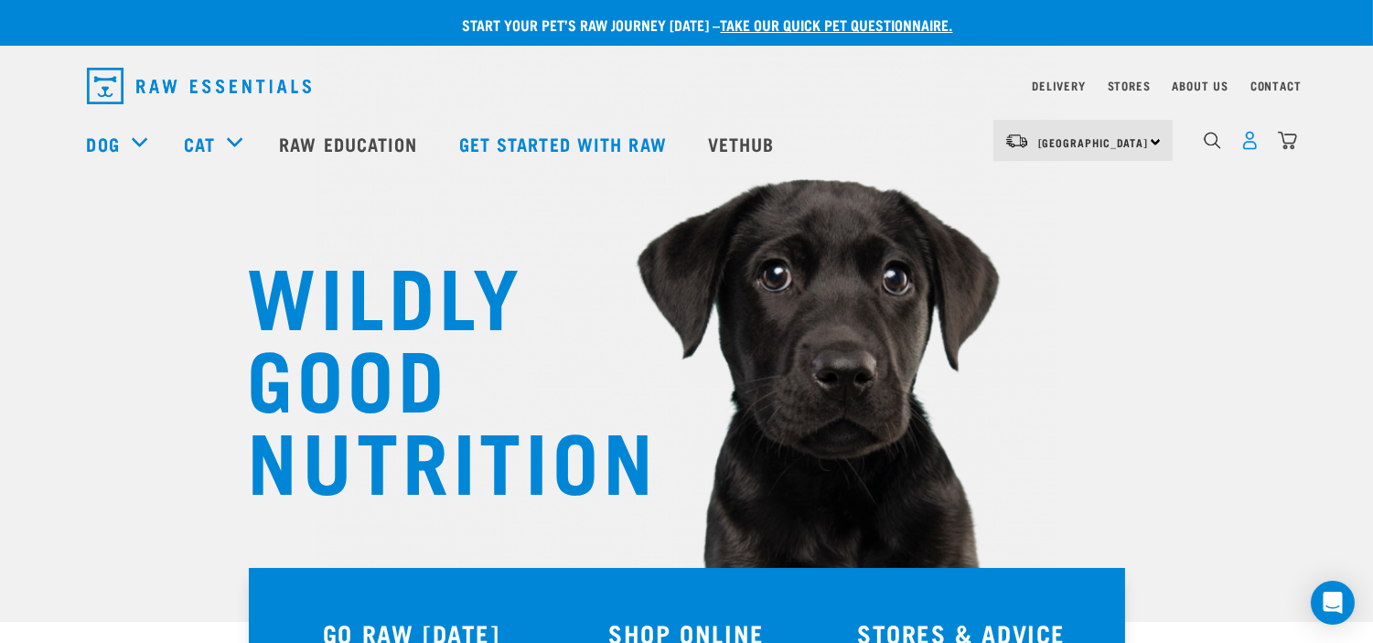
click at [1251, 143] on img "dropdown navigation" at bounding box center [1250, 140] width 19 height 19
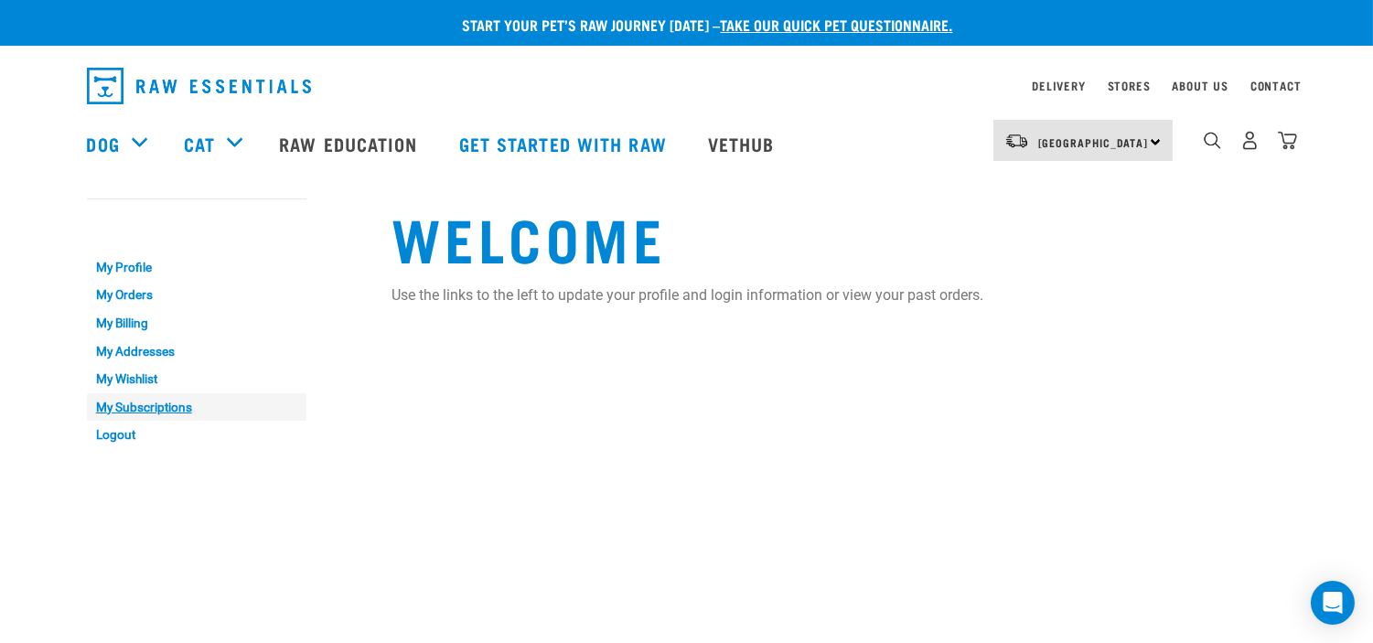
click at [180, 410] on link "My Subscriptions" at bounding box center [197, 407] width 220 height 28
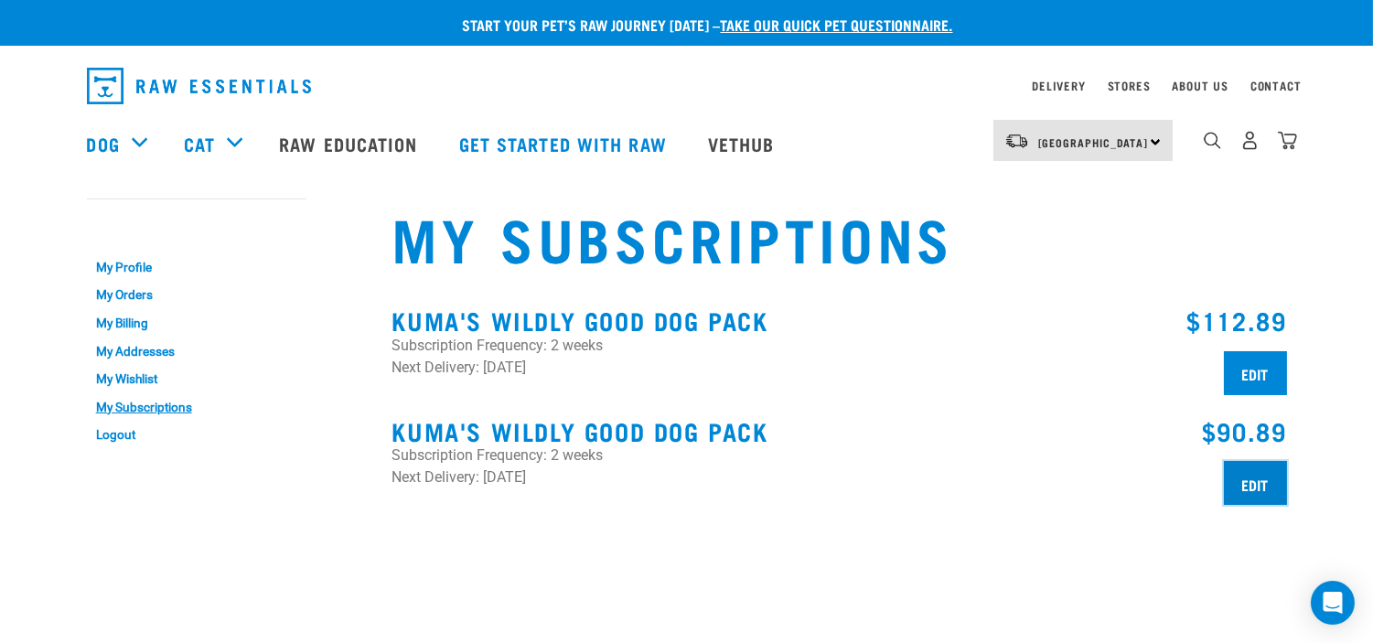
click at [1243, 489] on input "Edit" at bounding box center [1255, 483] width 63 height 44
click at [1251, 345] on div "$112.89 Edit" at bounding box center [1069, 351] width 458 height 111
click at [1240, 373] on input "Edit" at bounding box center [1255, 373] width 63 height 44
click at [1255, 455] on div "$90.89 Edit" at bounding box center [1069, 461] width 458 height 111
click at [1254, 472] on input "Edit" at bounding box center [1255, 483] width 63 height 44
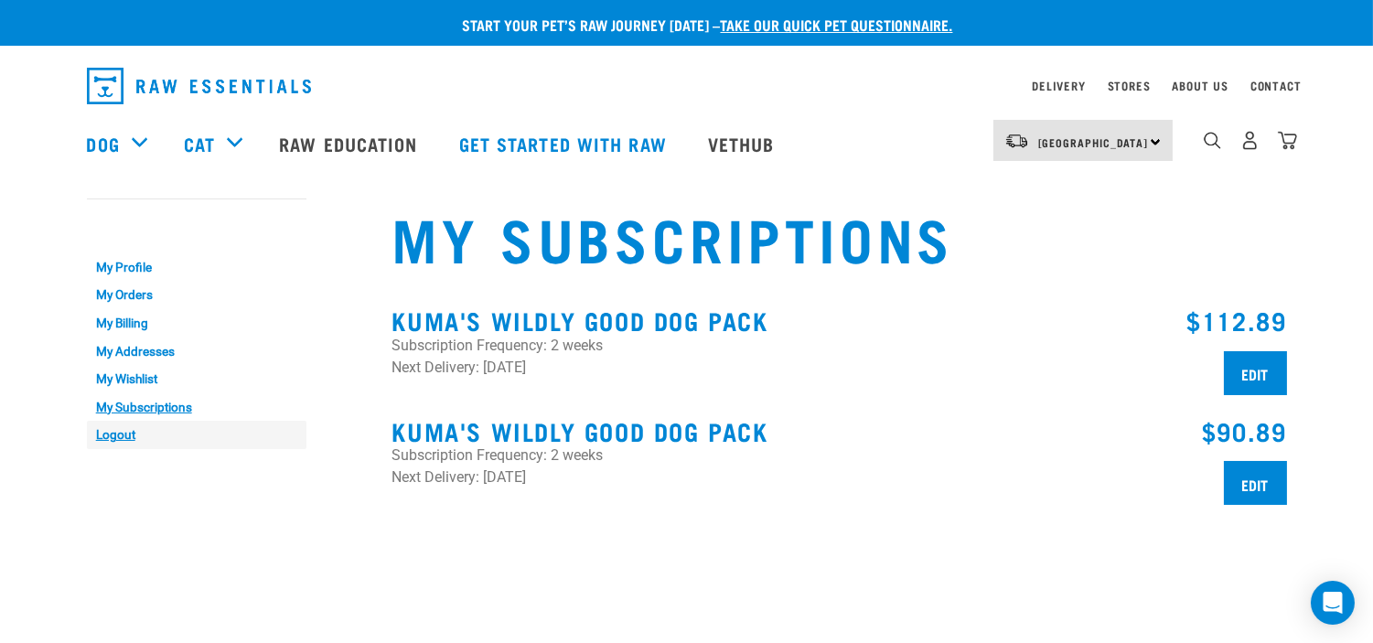
click at [113, 430] on link "Logout" at bounding box center [197, 435] width 220 height 28
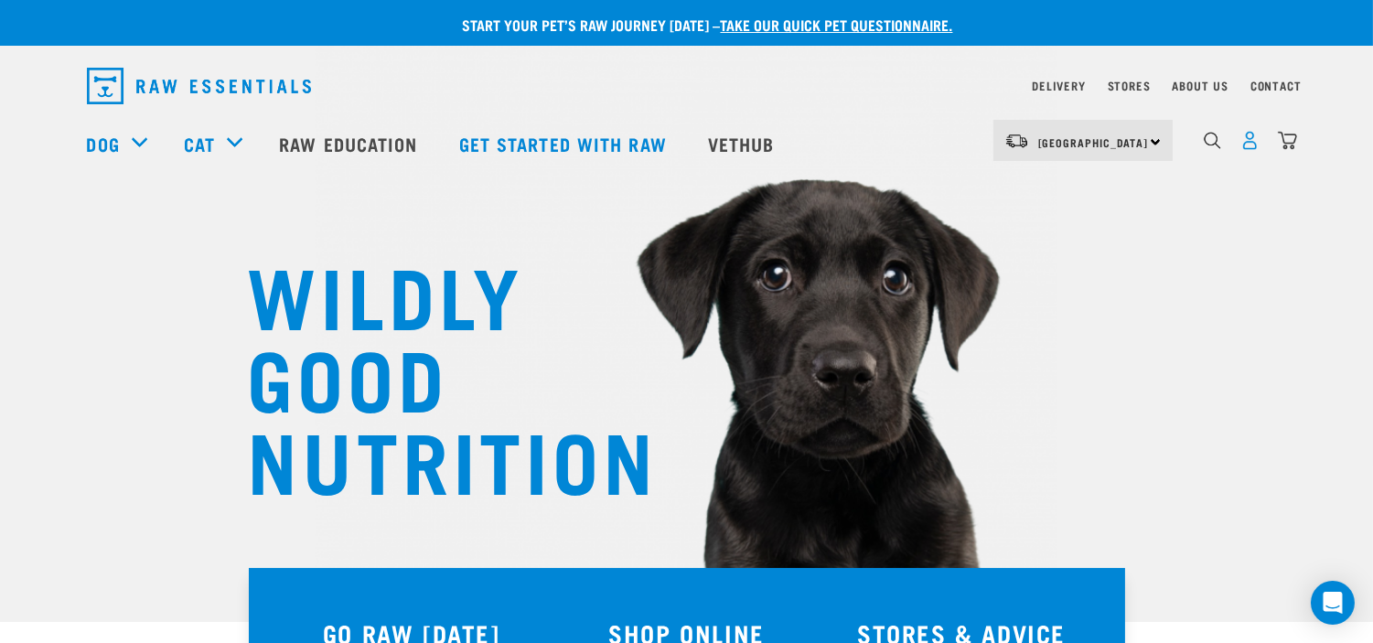
click at [1254, 146] on img "dropdown navigation" at bounding box center [1250, 140] width 19 height 19
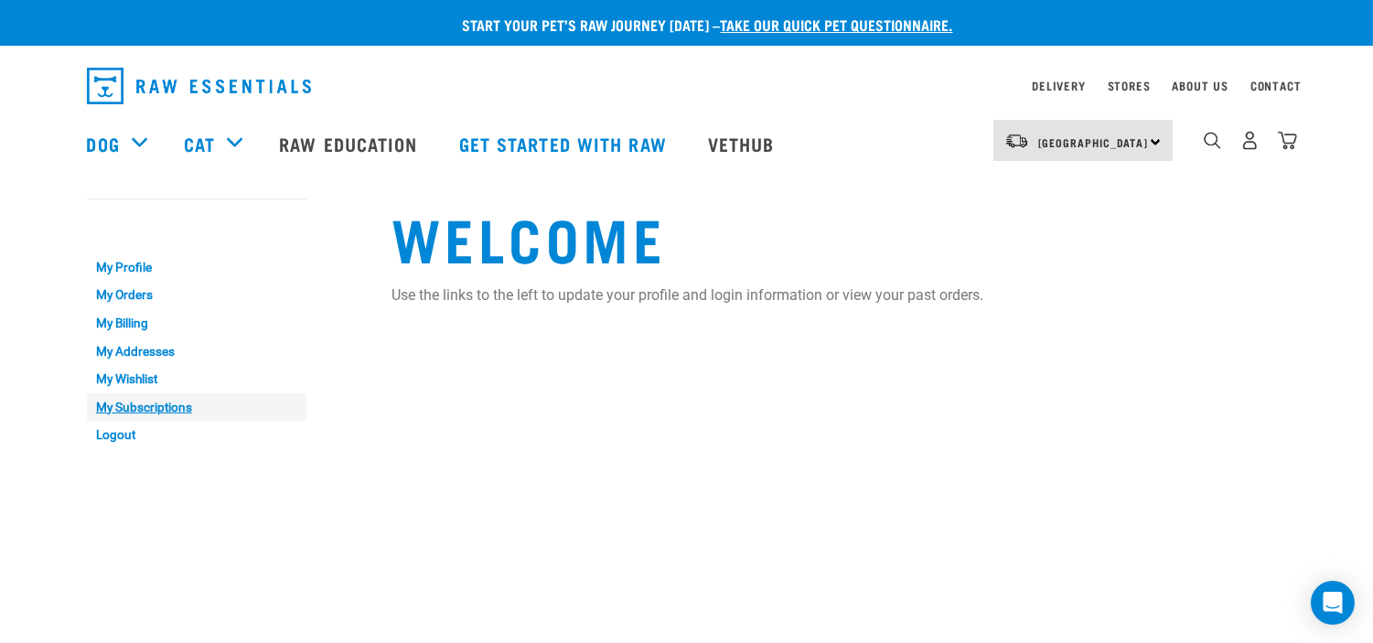
click at [158, 407] on link "My Subscriptions" at bounding box center [197, 407] width 220 height 28
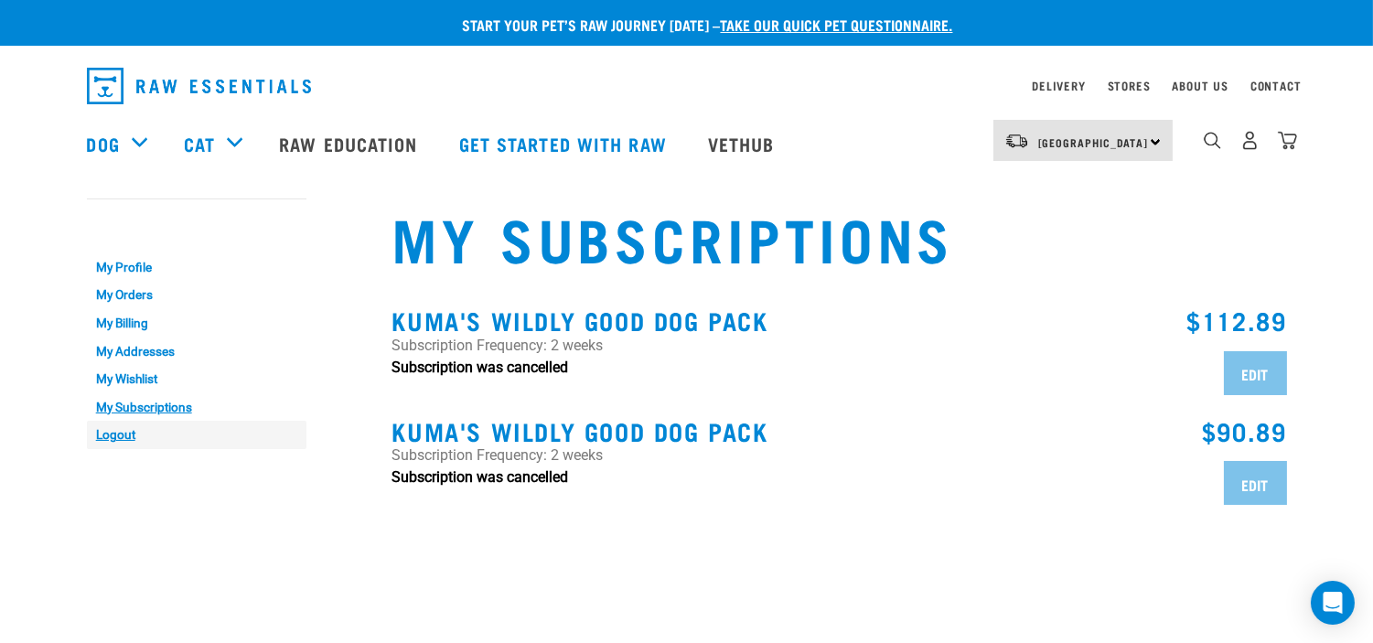
click at [112, 424] on link "Logout" at bounding box center [197, 435] width 220 height 28
